Goal: Task Accomplishment & Management: Complete application form

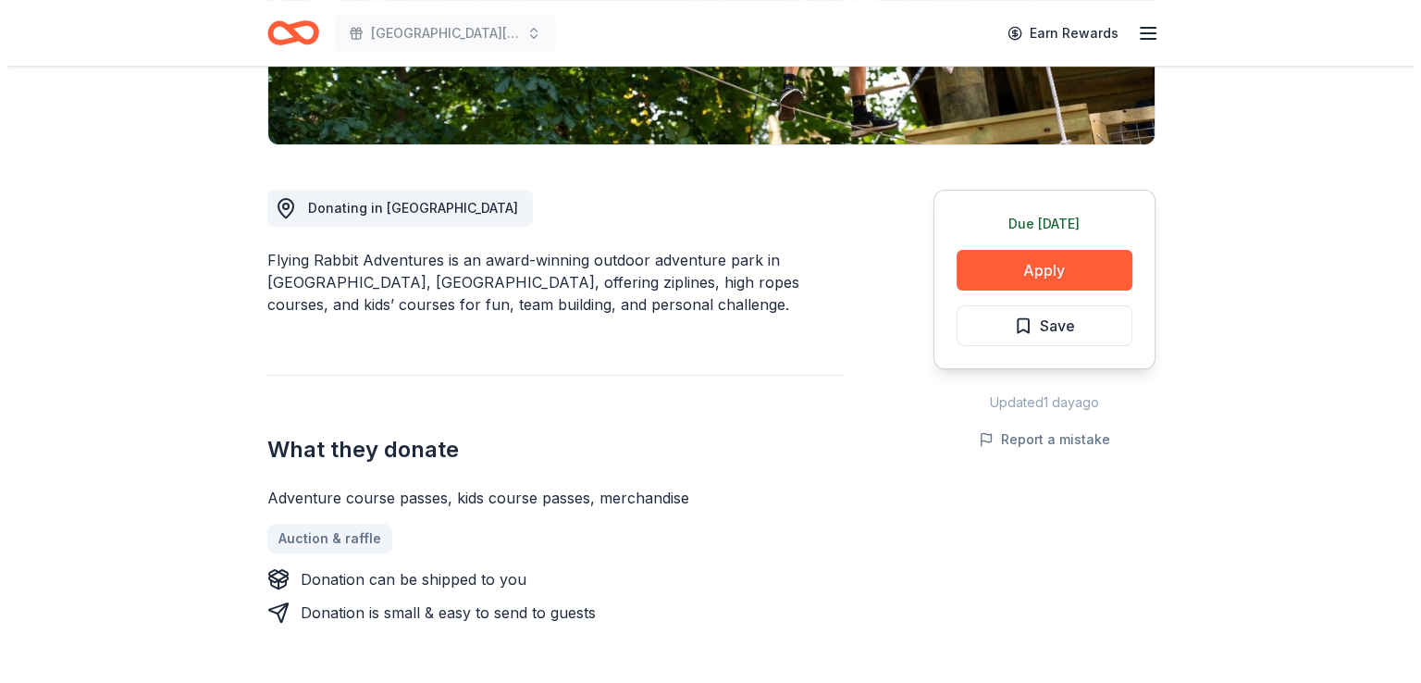
scroll to position [463, 0]
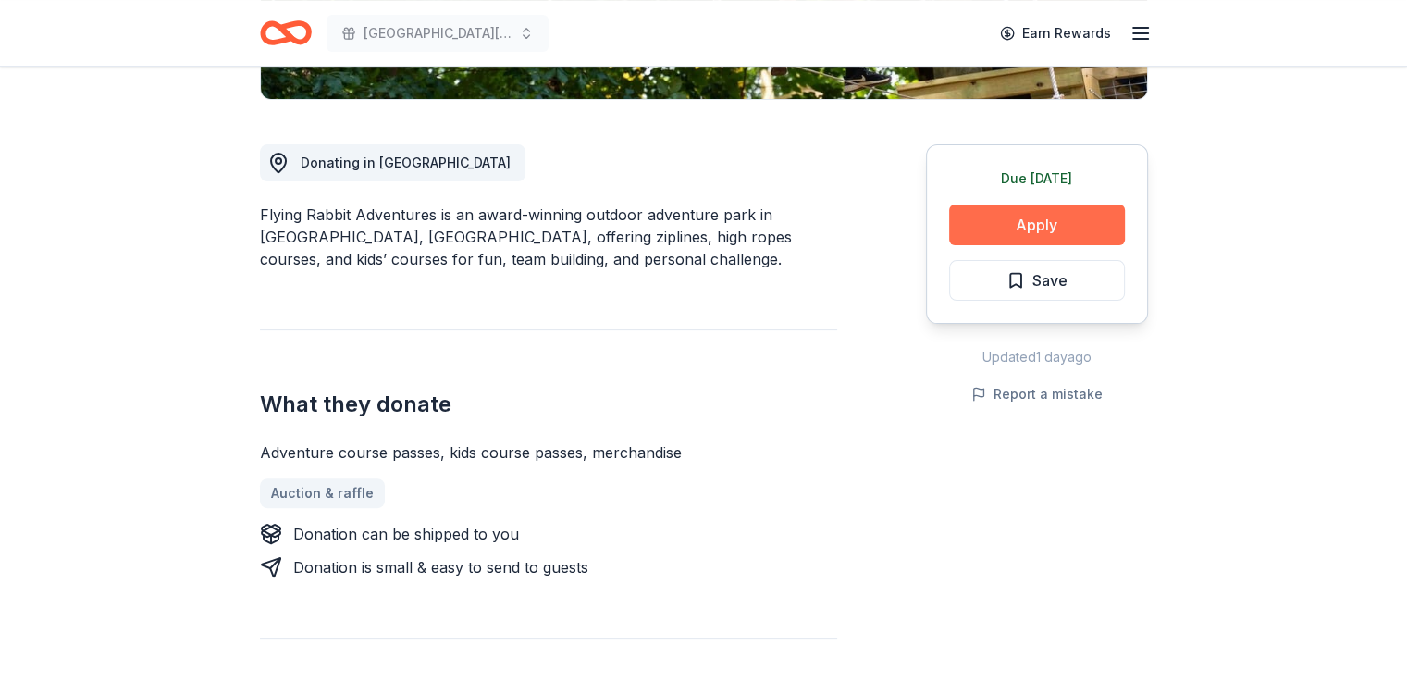
click at [1062, 224] on button "Apply" at bounding box center [1037, 224] width 176 height 41
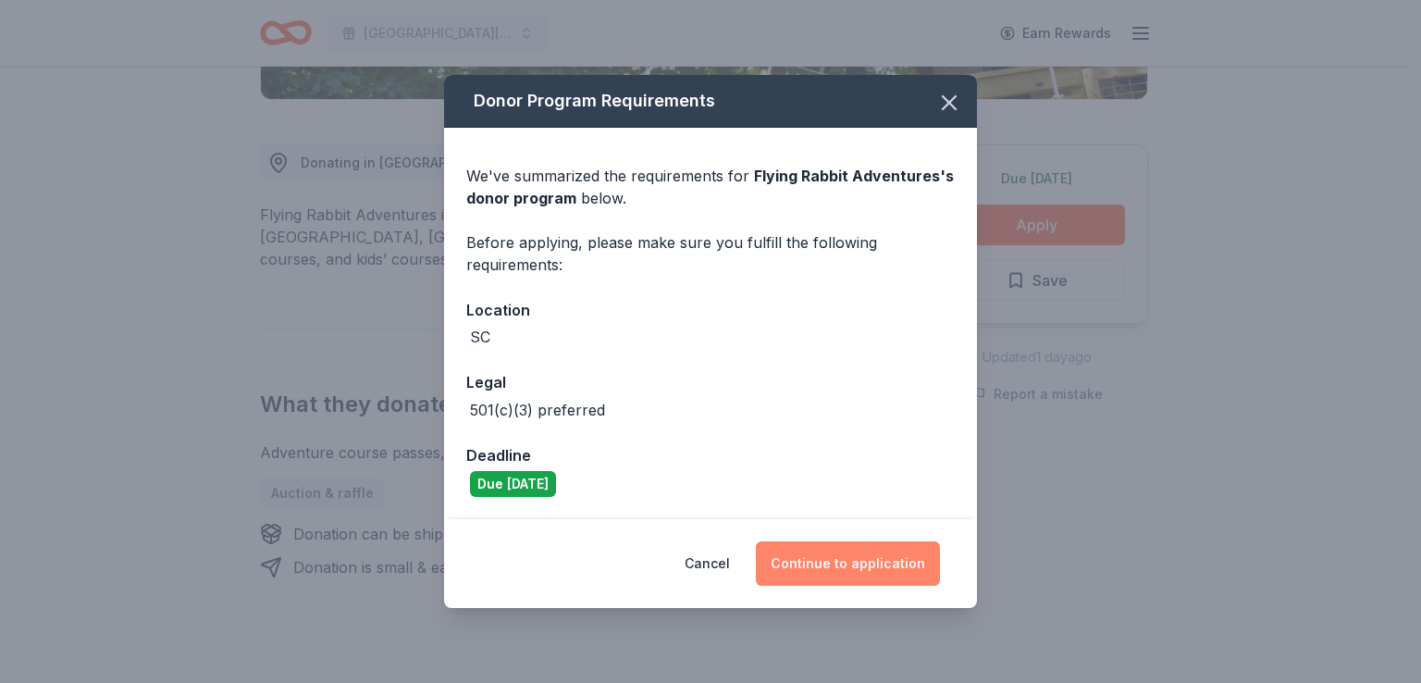
click at [877, 557] on button "Continue to application" at bounding box center [848, 563] width 184 height 44
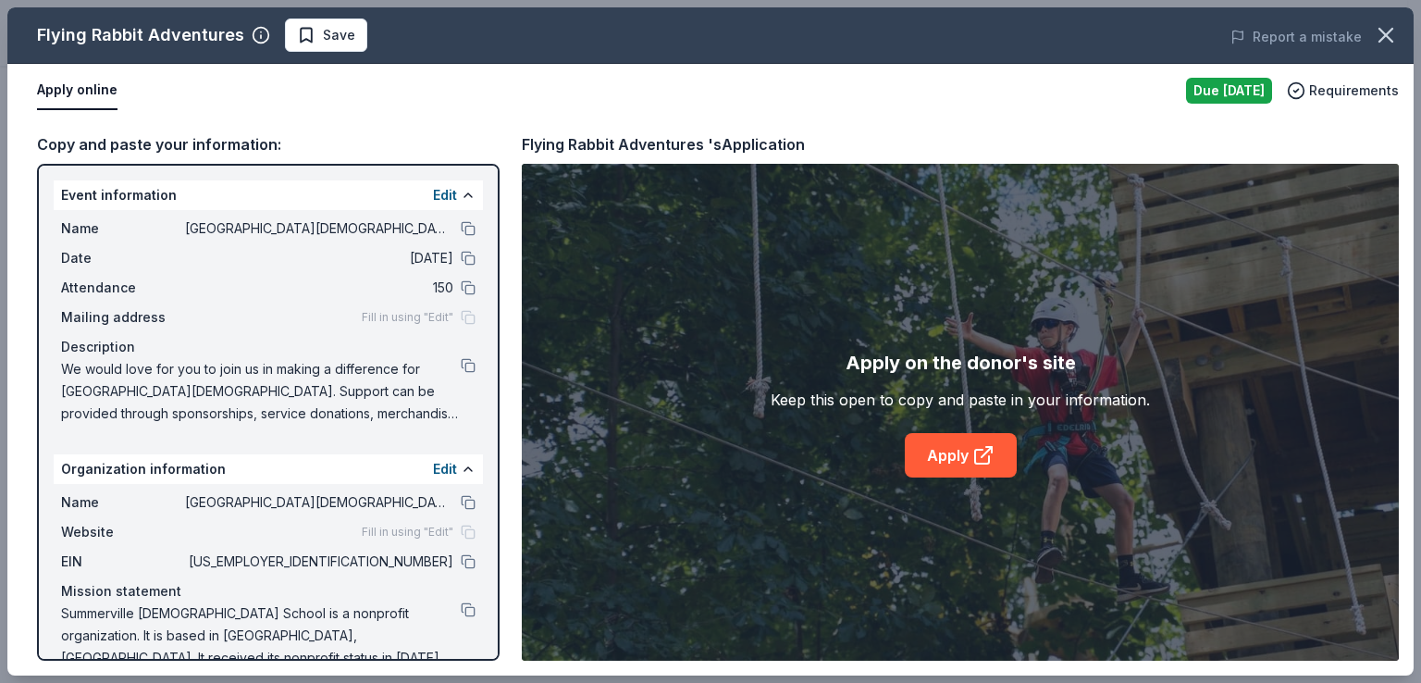
scroll to position [31, 0]
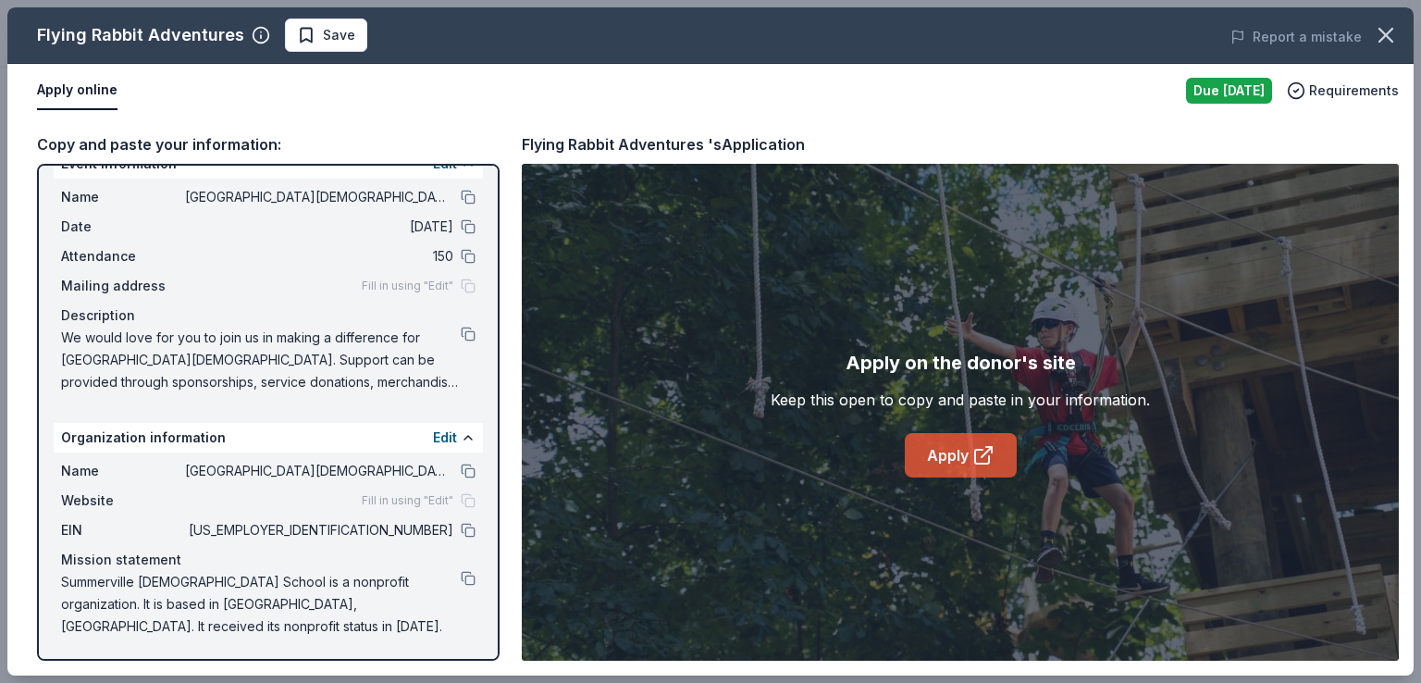
click at [959, 452] on link "Apply" at bounding box center [961, 455] width 112 height 44
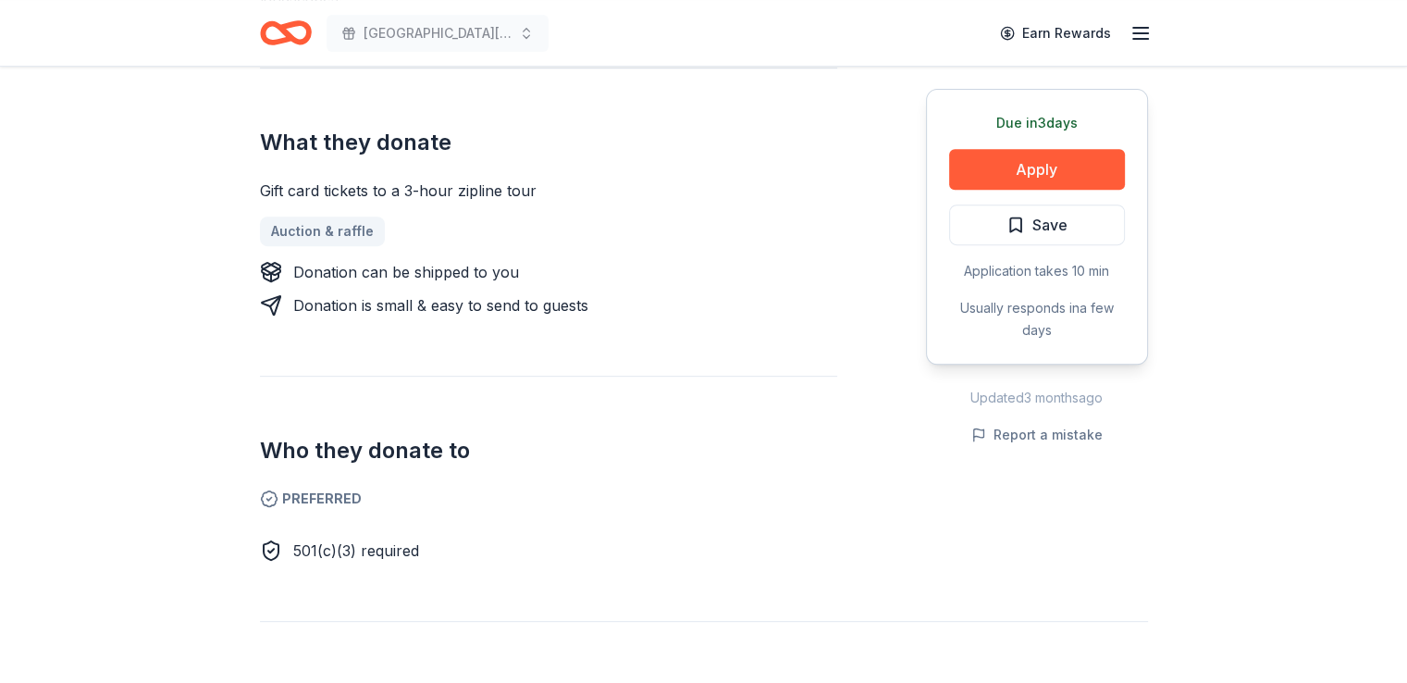
scroll to position [370, 0]
